Goal: Information Seeking & Learning: Check status

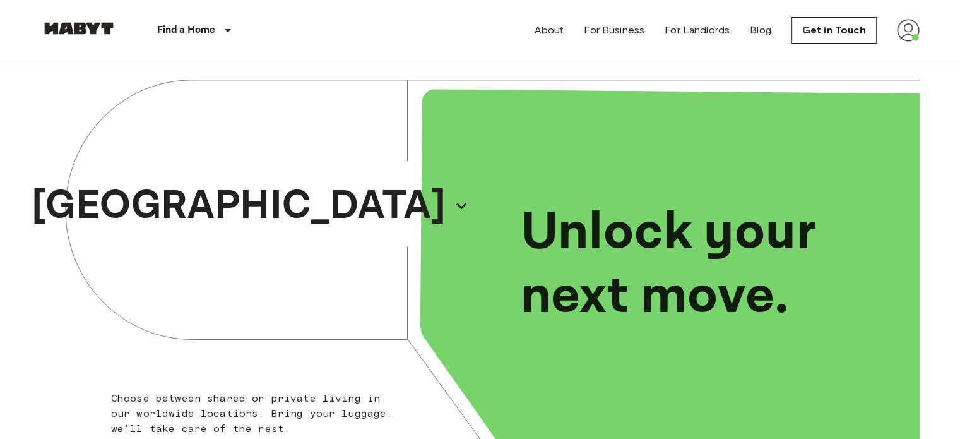
click at [912, 30] on img at bounding box center [908, 30] width 23 height 23
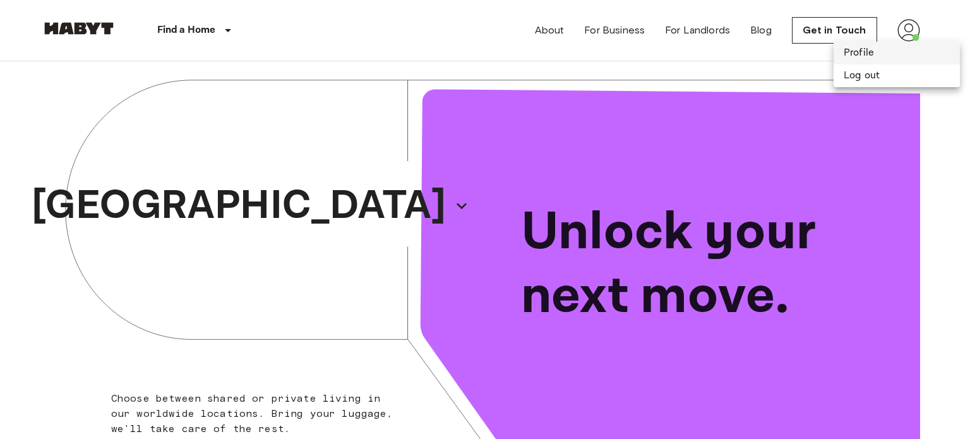
click at [859, 53] on li "Profile" at bounding box center [896, 53] width 126 height 23
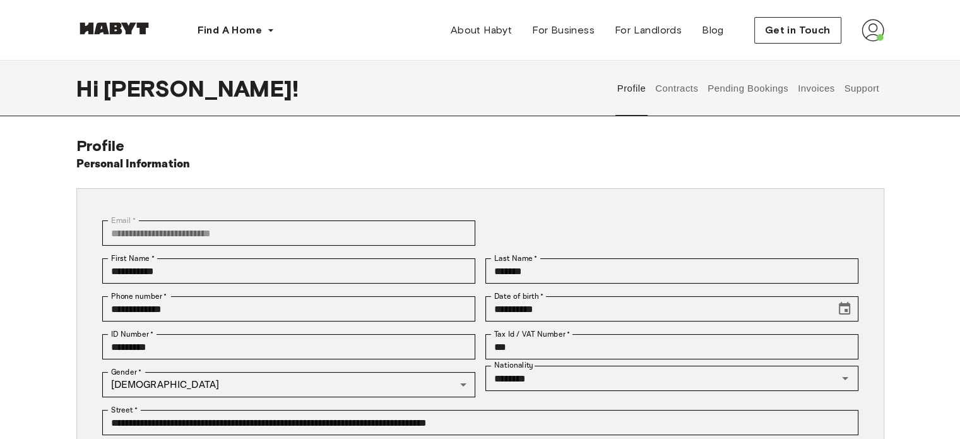
click at [860, 90] on button "Support" at bounding box center [862, 89] width 39 height 56
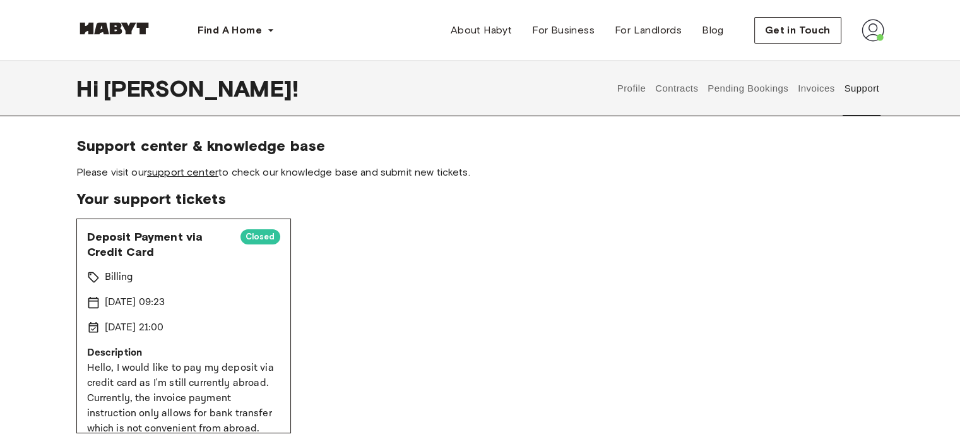
click at [182, 170] on link "support center" at bounding box center [182, 172] width 71 height 12
click at [705, 355] on div "Deposit Payment via Credit Card Closed Billing [DATE] 09:23 [DATE] 21:00 Descri…" at bounding box center [480, 325] width 808 height 215
click at [875, 33] on img at bounding box center [873, 30] width 23 height 23
click at [638, 85] on button "Profile" at bounding box center [632, 89] width 32 height 56
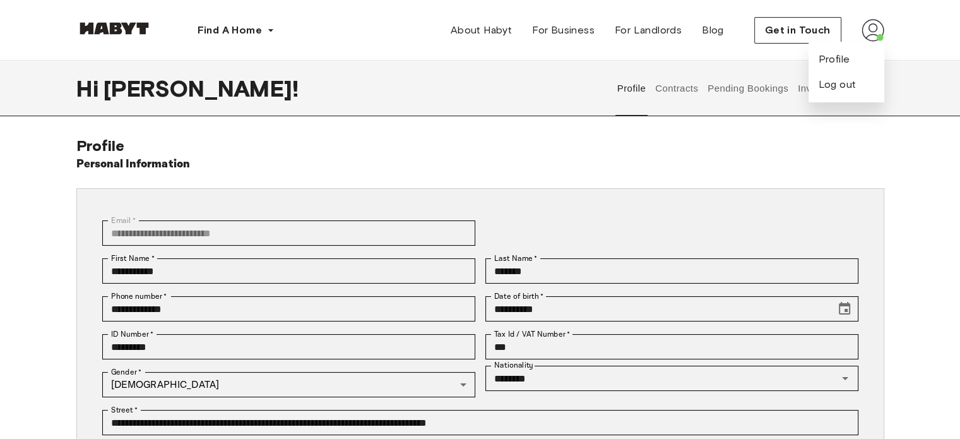
click at [757, 88] on button "Pending Bookings" at bounding box center [748, 89] width 84 height 56
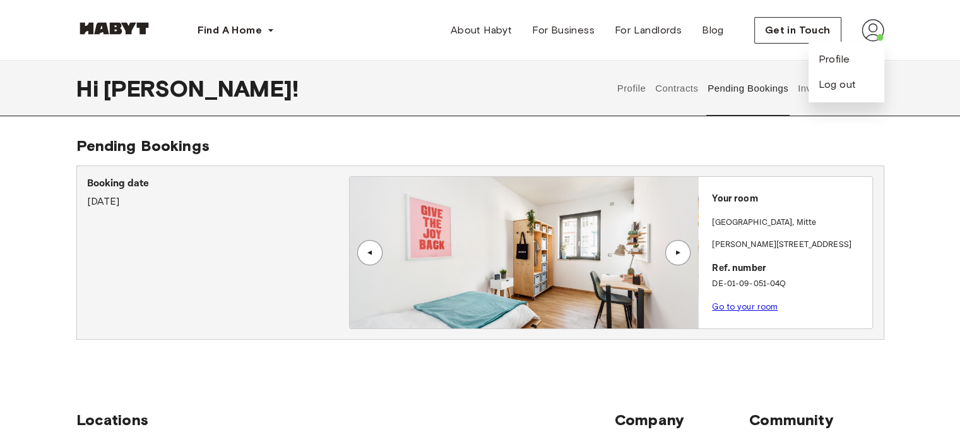
click at [803, 90] on button "Invoices" at bounding box center [816, 89] width 40 height 56
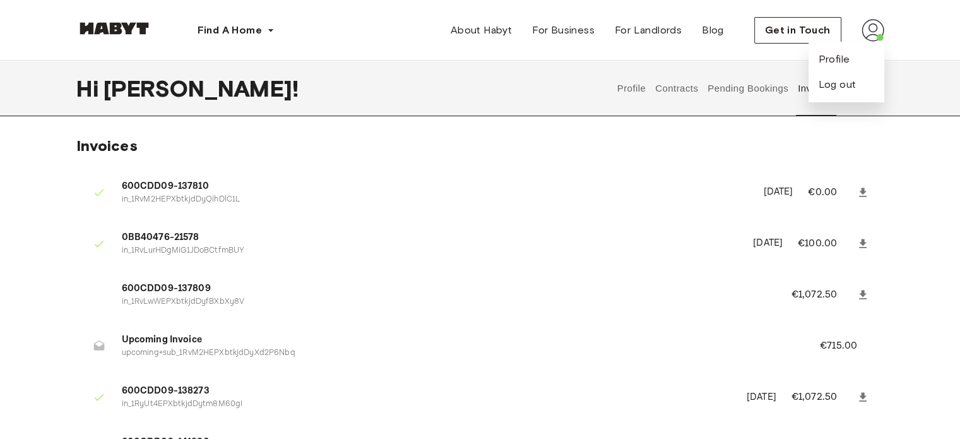
click at [924, 110] on div "Hi [PERSON_NAME] ! Profile Contracts Pending Bookings Invoices Support" at bounding box center [480, 89] width 909 height 56
click at [878, 35] on img at bounding box center [873, 30] width 23 height 23
click at [867, 86] on button "Support" at bounding box center [862, 89] width 39 height 56
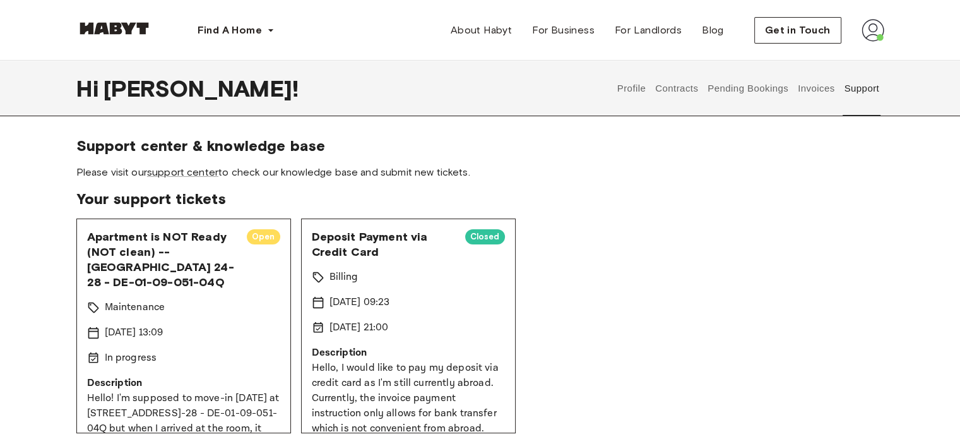
click at [867, 86] on button "Support" at bounding box center [862, 89] width 39 height 56
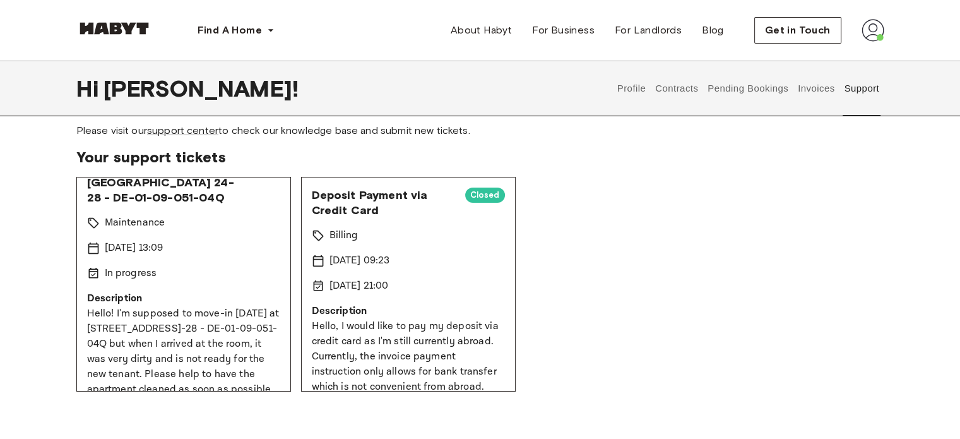
scroll to position [43, 0]
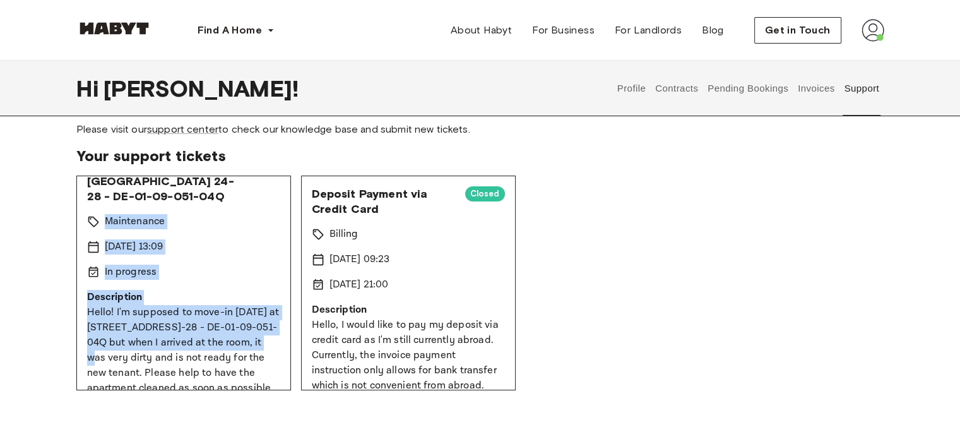
drag, startPoint x: 293, startPoint y: 201, endPoint x: 285, endPoint y: 341, distance: 139.7
click at [285, 341] on div "Apartment is NOT Ready (NOT clean) -- Klara-[GEOGRAPHIC_DATA] 24-28 - DE-01-09-…" at bounding box center [480, 283] width 808 height 215
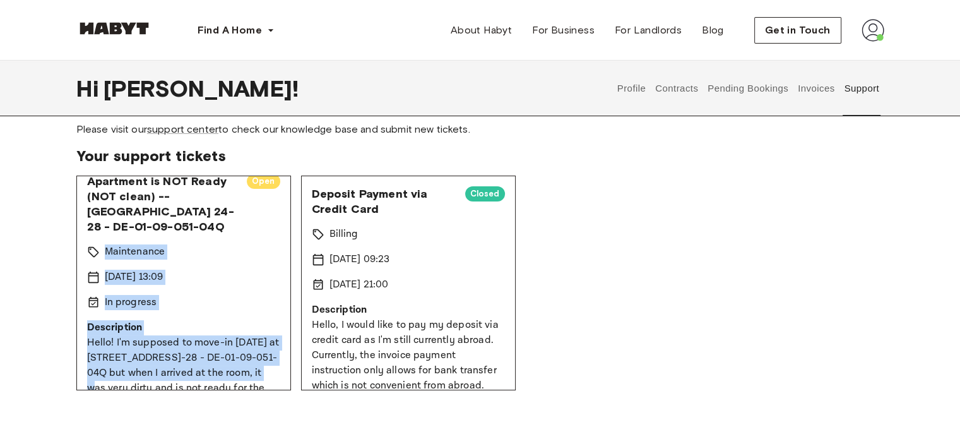
scroll to position [0, 0]
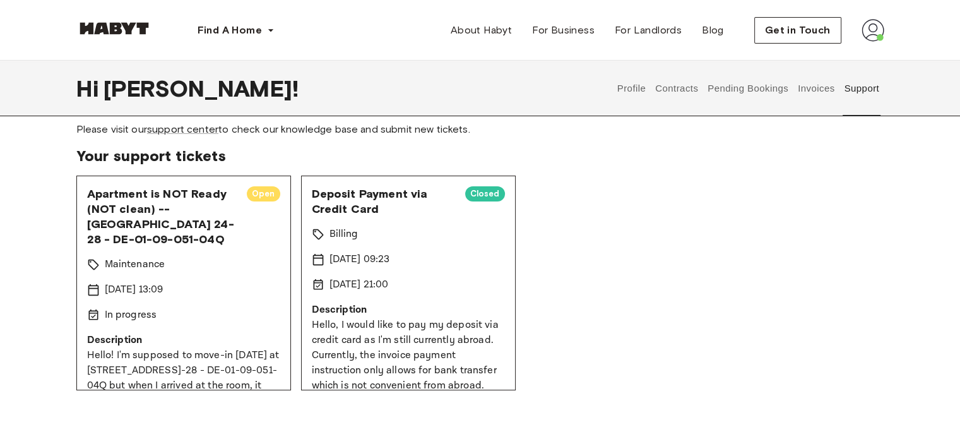
click at [254, 228] on div "Apartment is NOT Ready (NOT clean) -- [GEOGRAPHIC_DATA] 24-28 - DE-01-09-051-04…" at bounding box center [183, 216] width 193 height 61
